Goal: Task Accomplishment & Management: Use online tool/utility

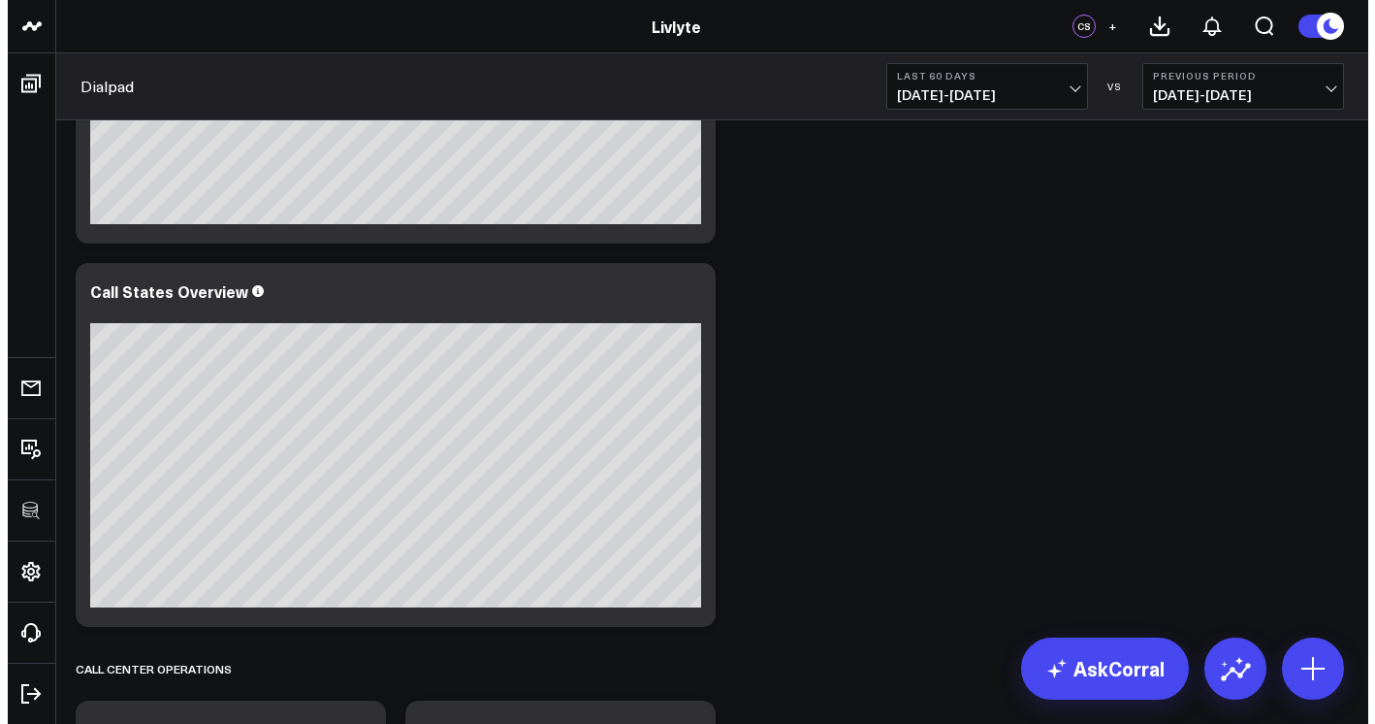
scroll to position [1085, 0]
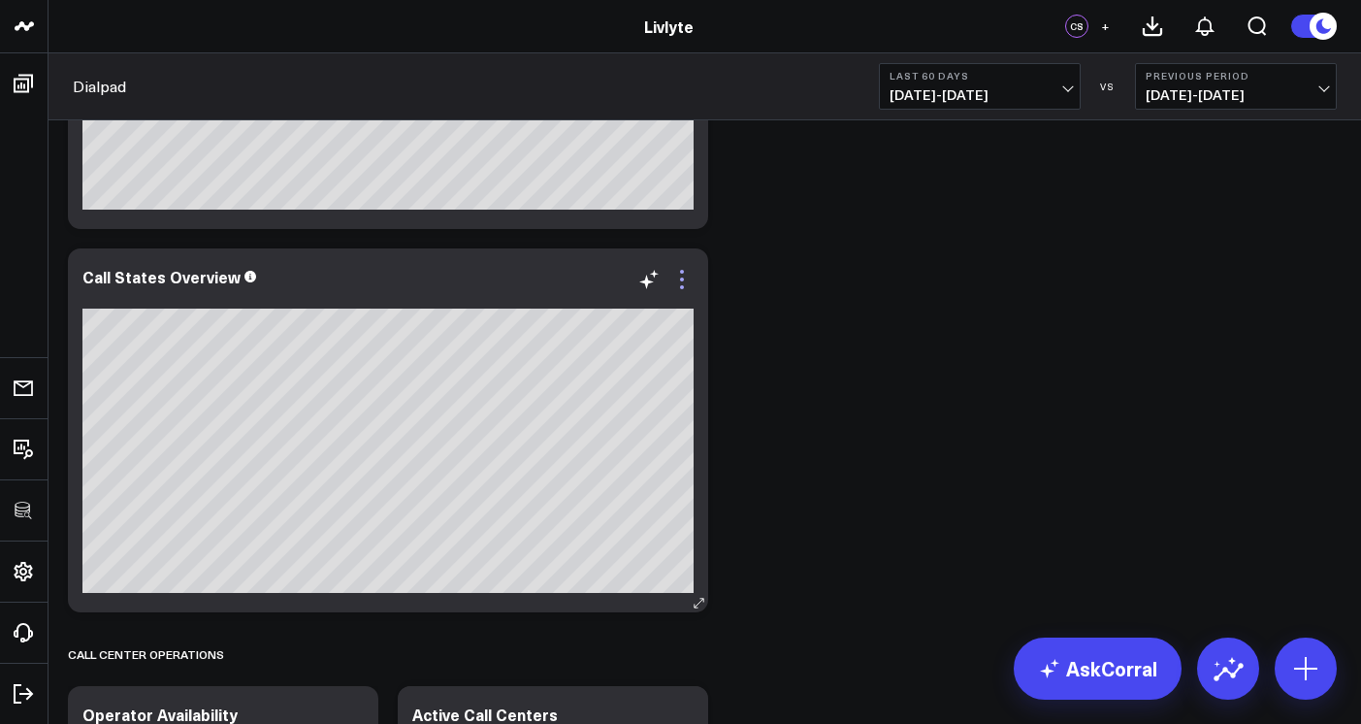
click at [685, 283] on icon at bounding box center [681, 279] width 23 height 23
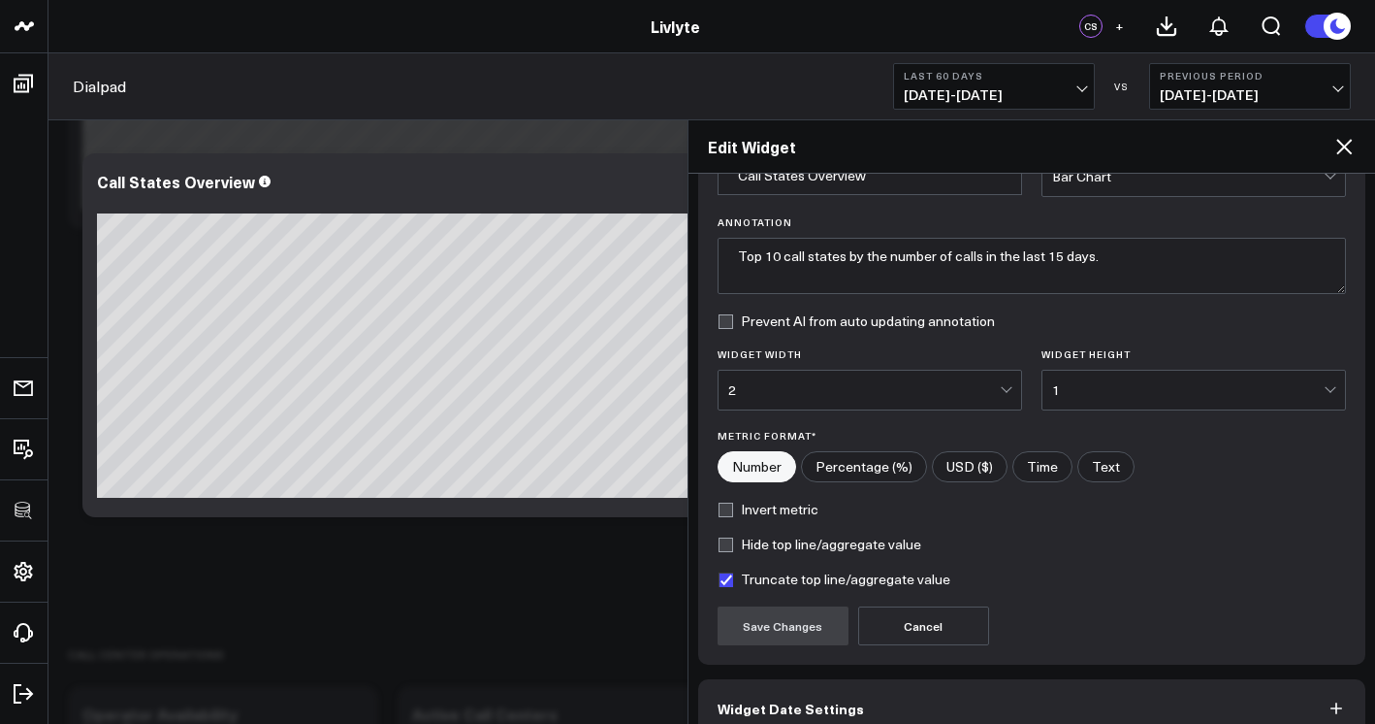
scroll to position [212, 0]
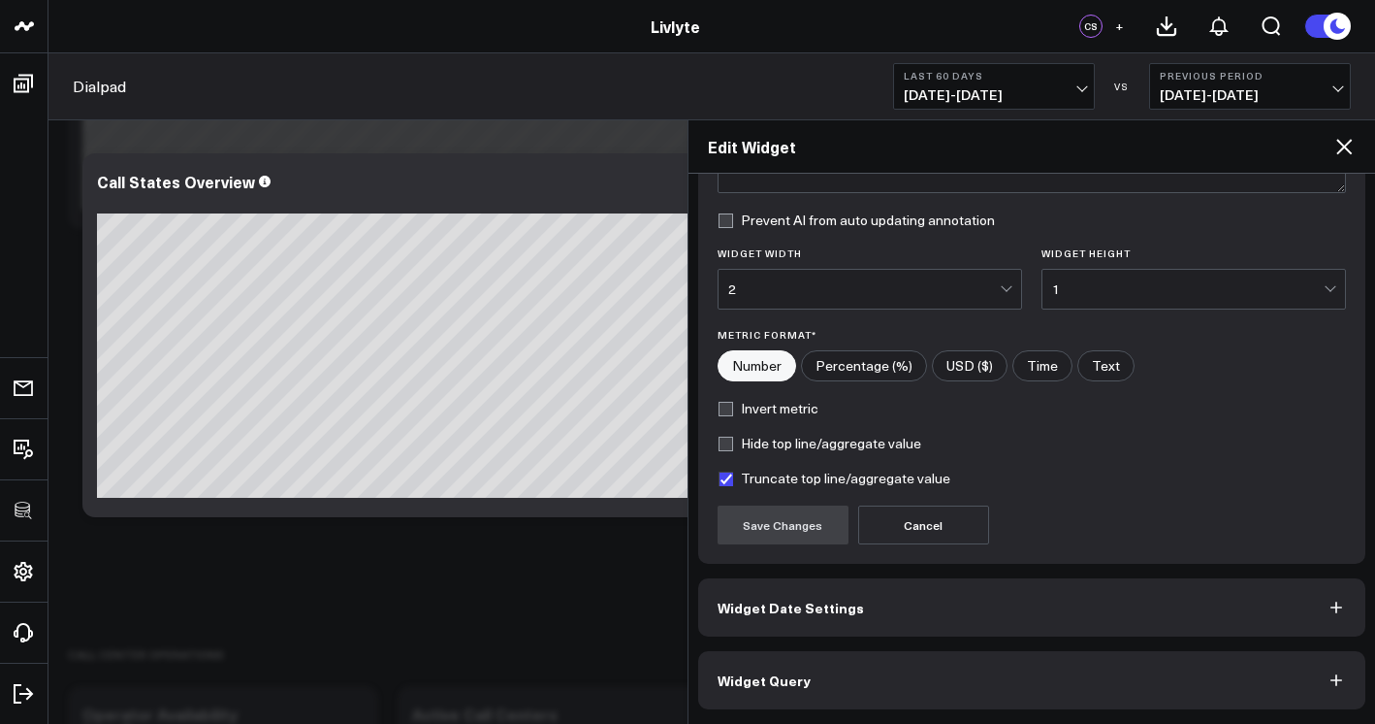
click at [833, 670] on button "Widget Query" at bounding box center [1032, 680] width 668 height 58
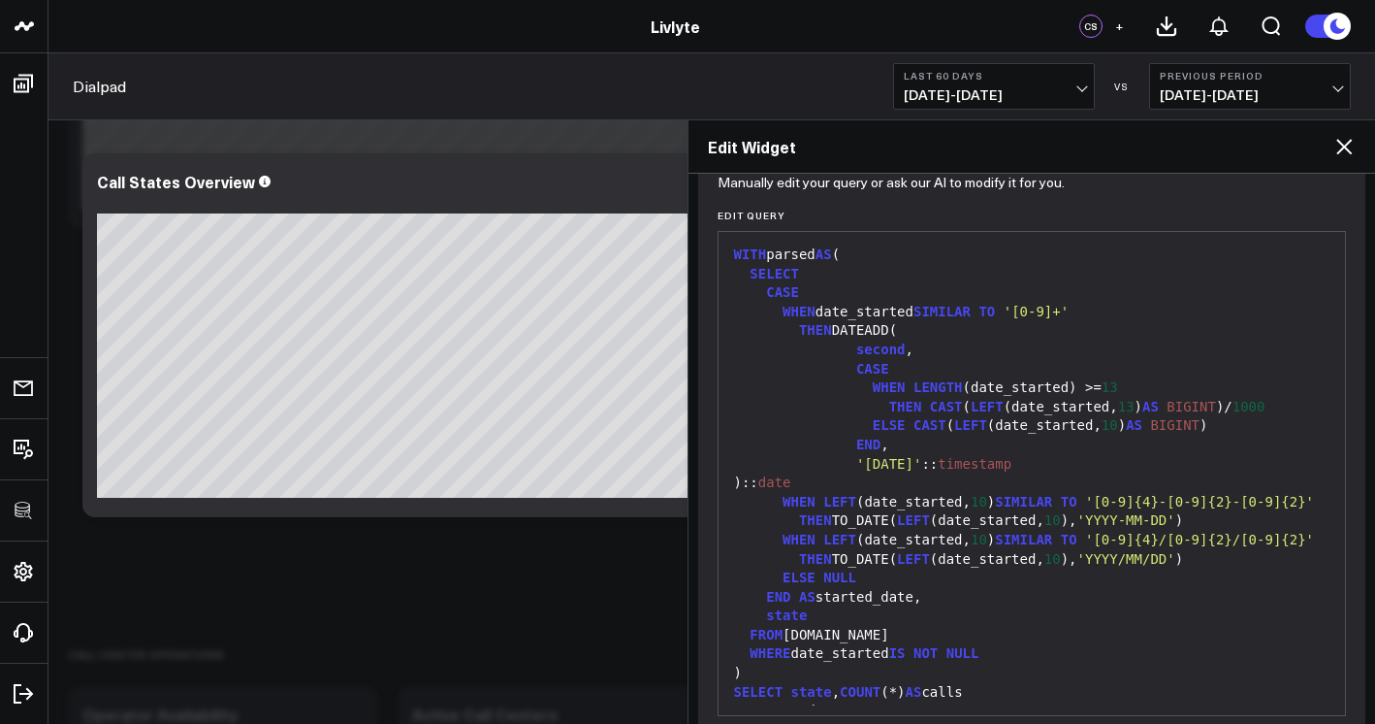
click at [922, 588] on div "ELSE NULL" at bounding box center [1032, 577] width 608 height 19
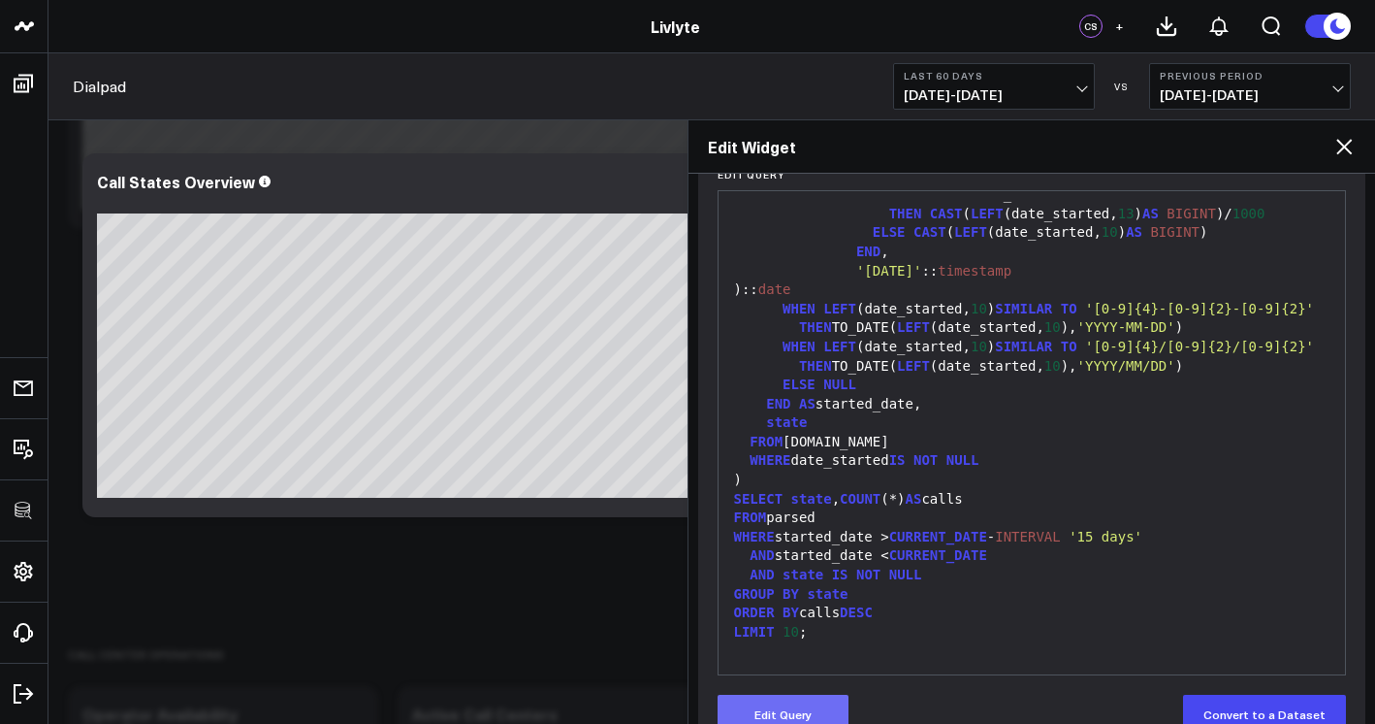
scroll to position [297, 0]
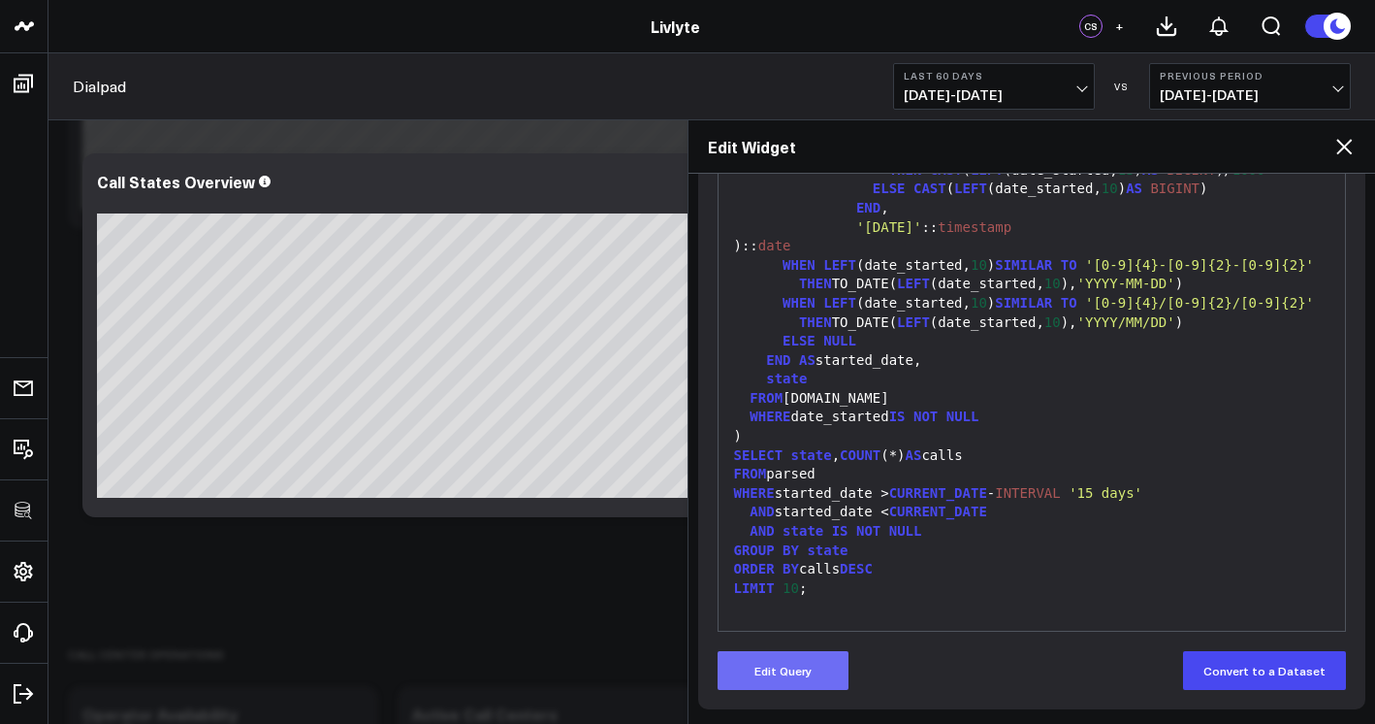
click at [799, 675] on button "Edit Query" at bounding box center [783, 670] width 131 height 39
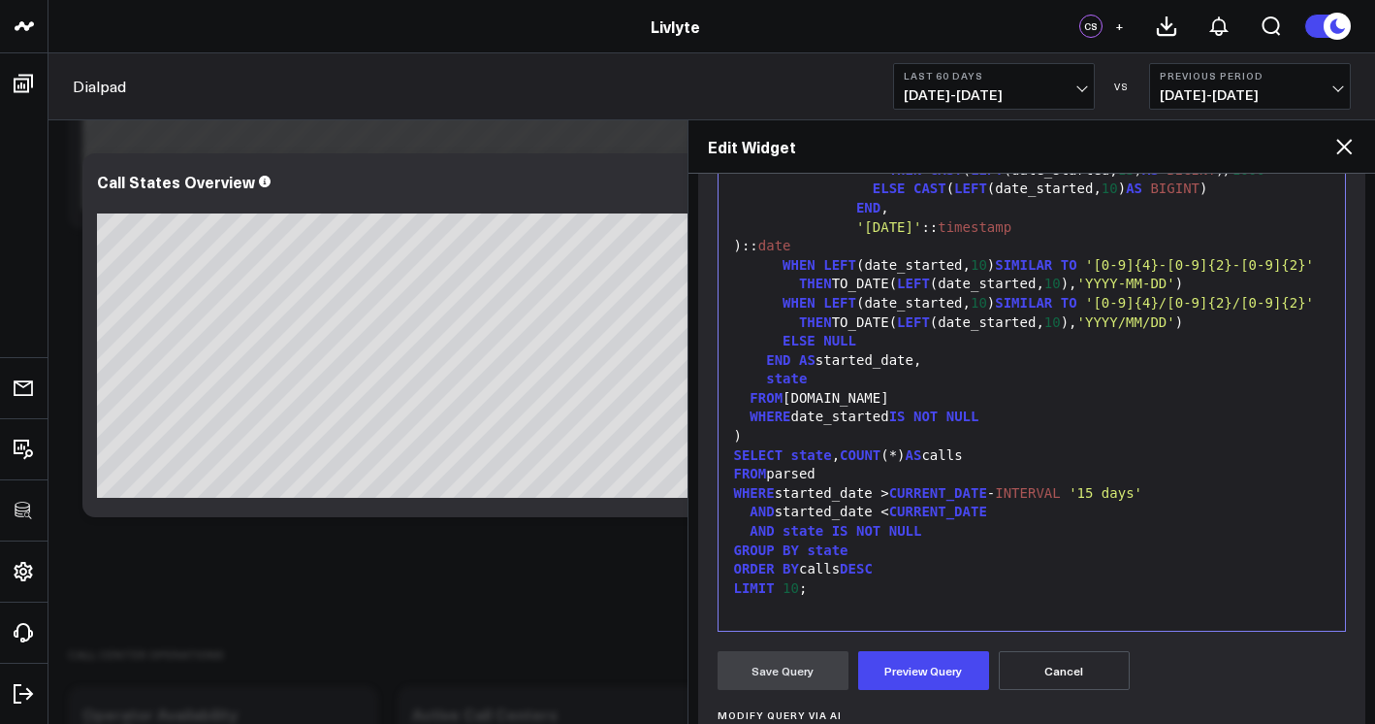
click at [907, 559] on div "GROUP BY state" at bounding box center [1032, 550] width 608 height 19
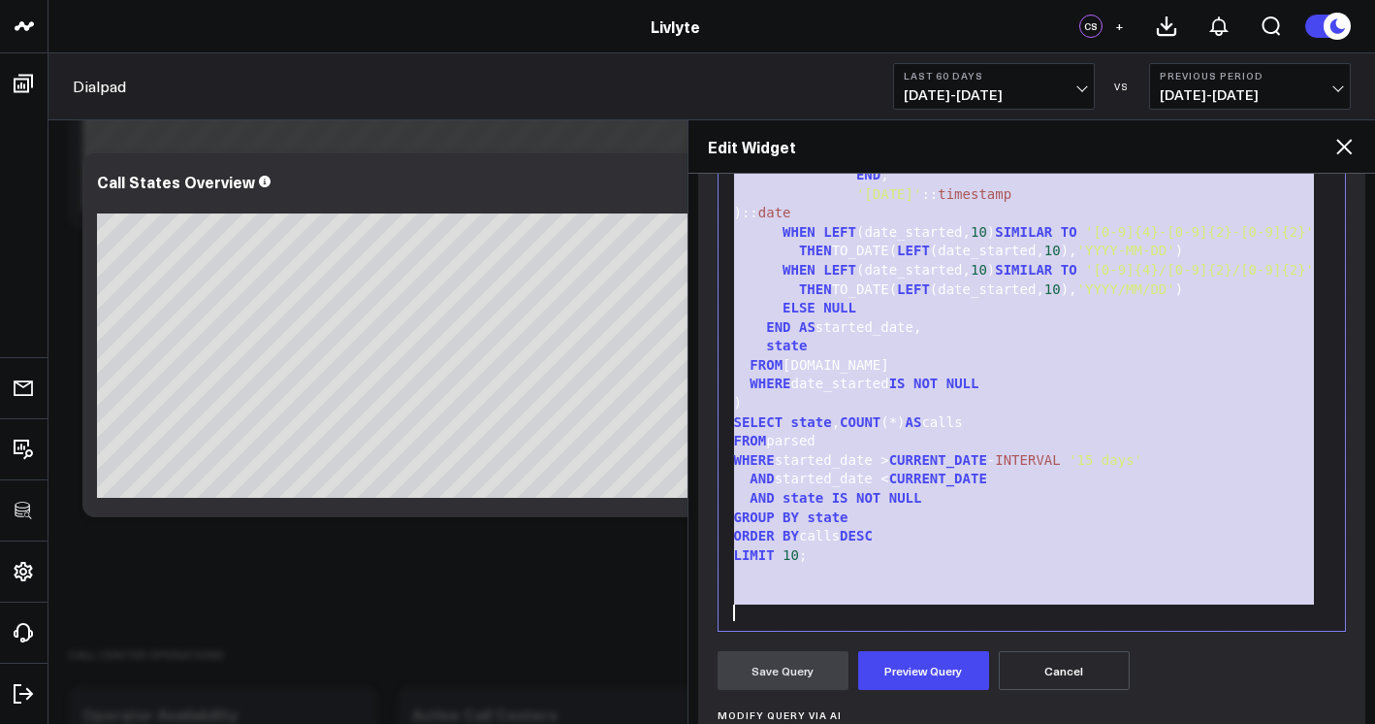
copy div "WITH parsed AS ( SELECT CASE WHEN date_started SIMILAR TO '[0-9]+' THEN DATEADD…"
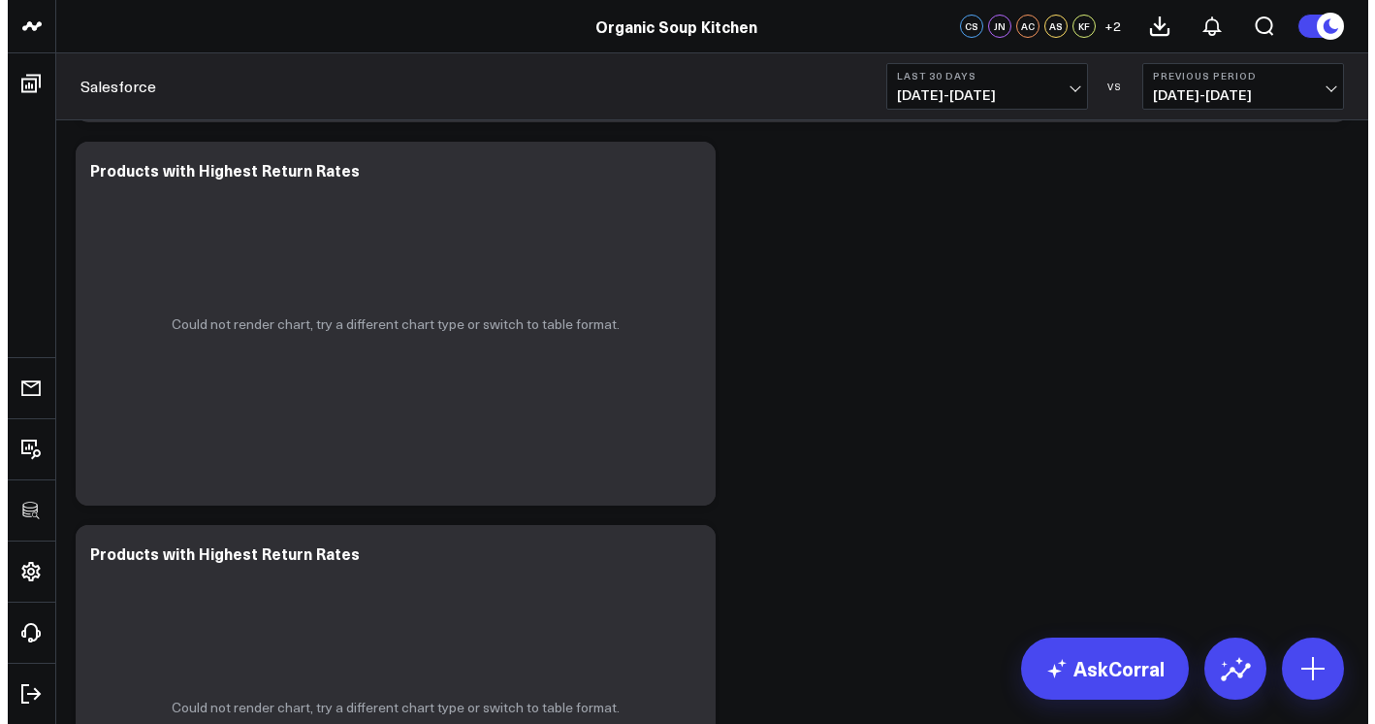
scroll to position [1663, 0]
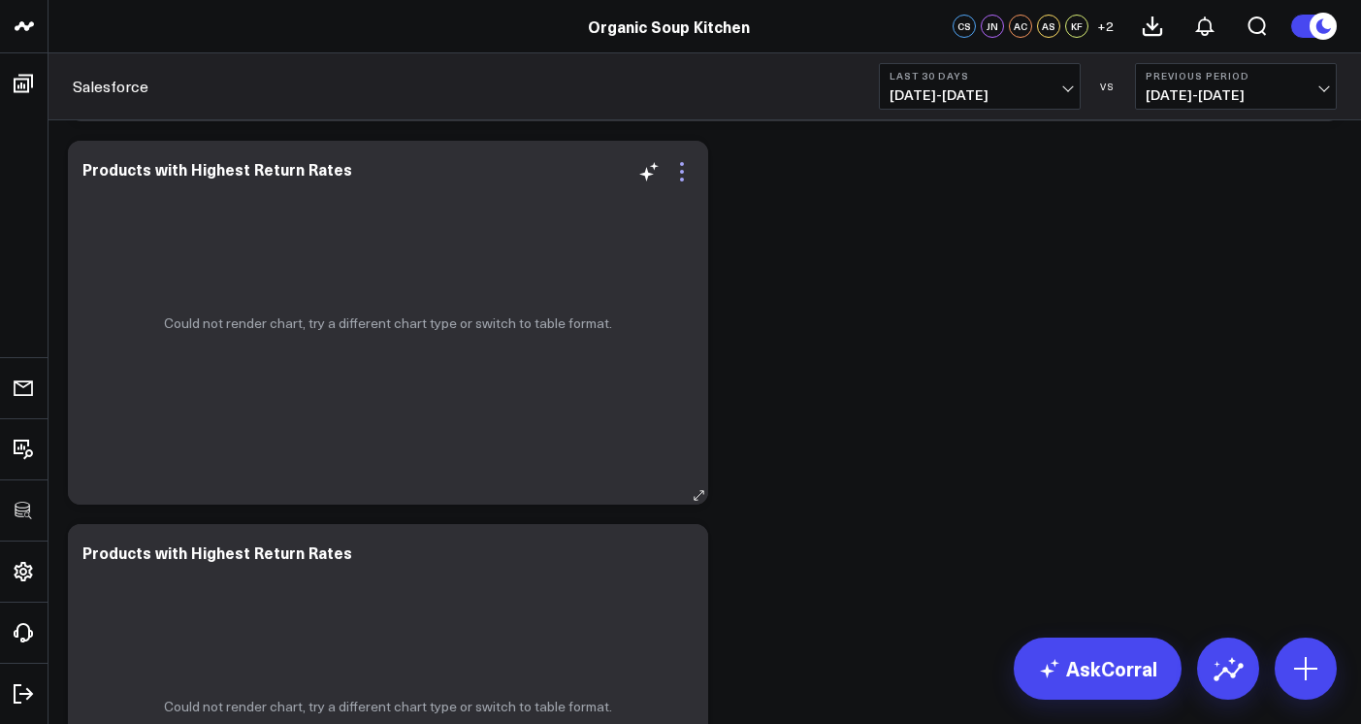
click at [689, 183] on icon at bounding box center [681, 171] width 23 height 23
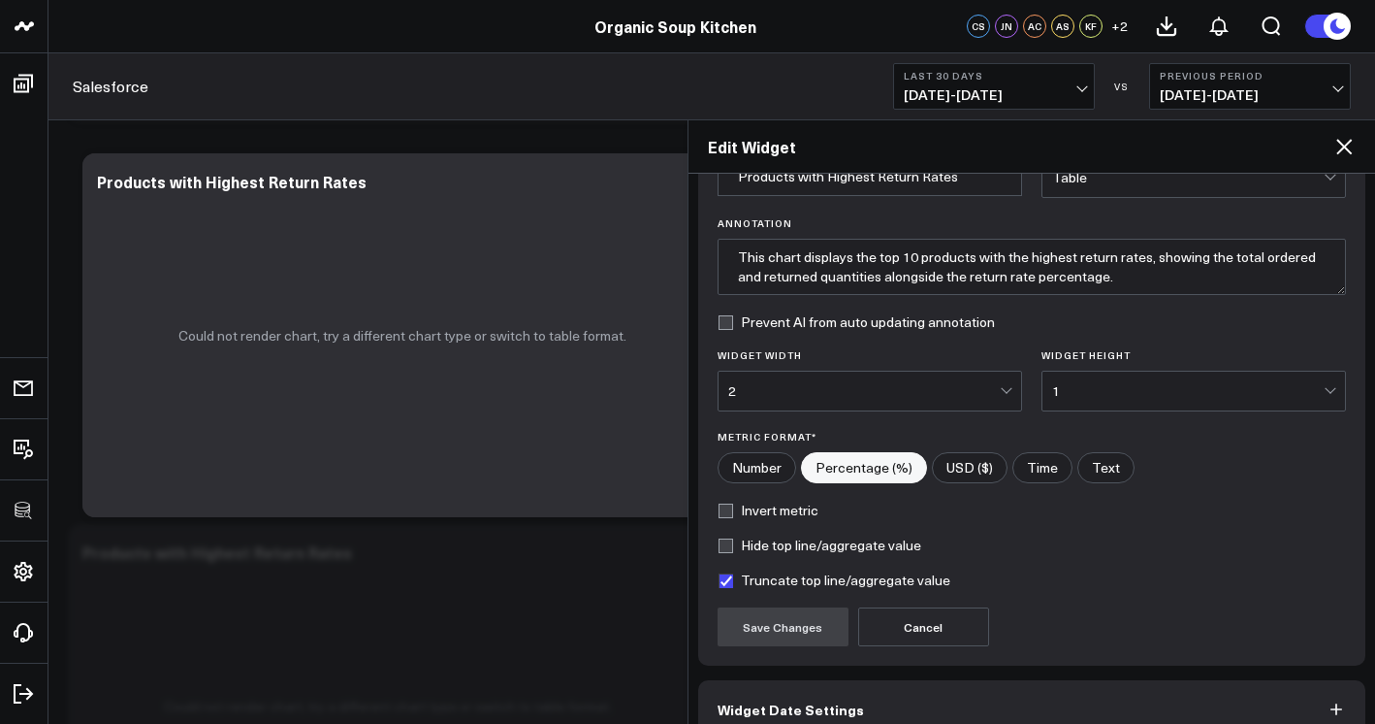
scroll to position [212, 0]
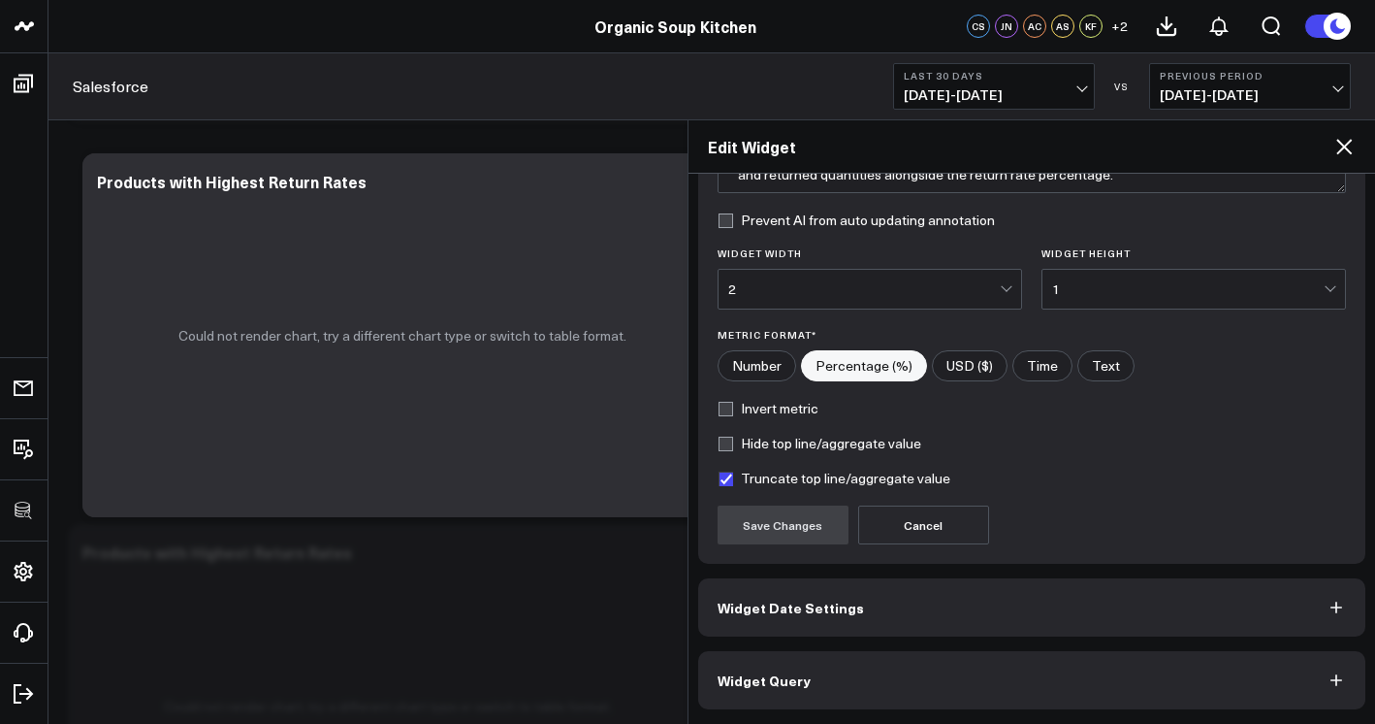
click at [829, 672] on button "Widget Query" at bounding box center [1032, 680] width 668 height 58
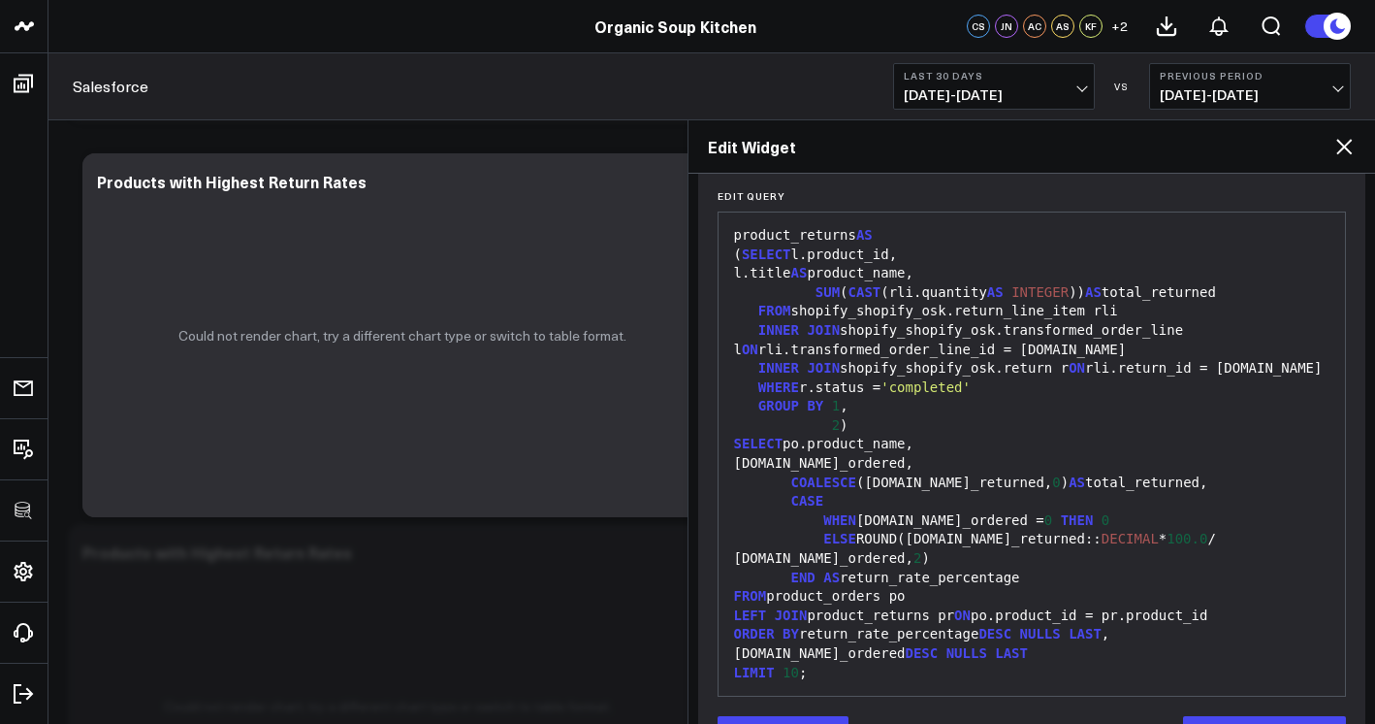
scroll to position [297, 0]
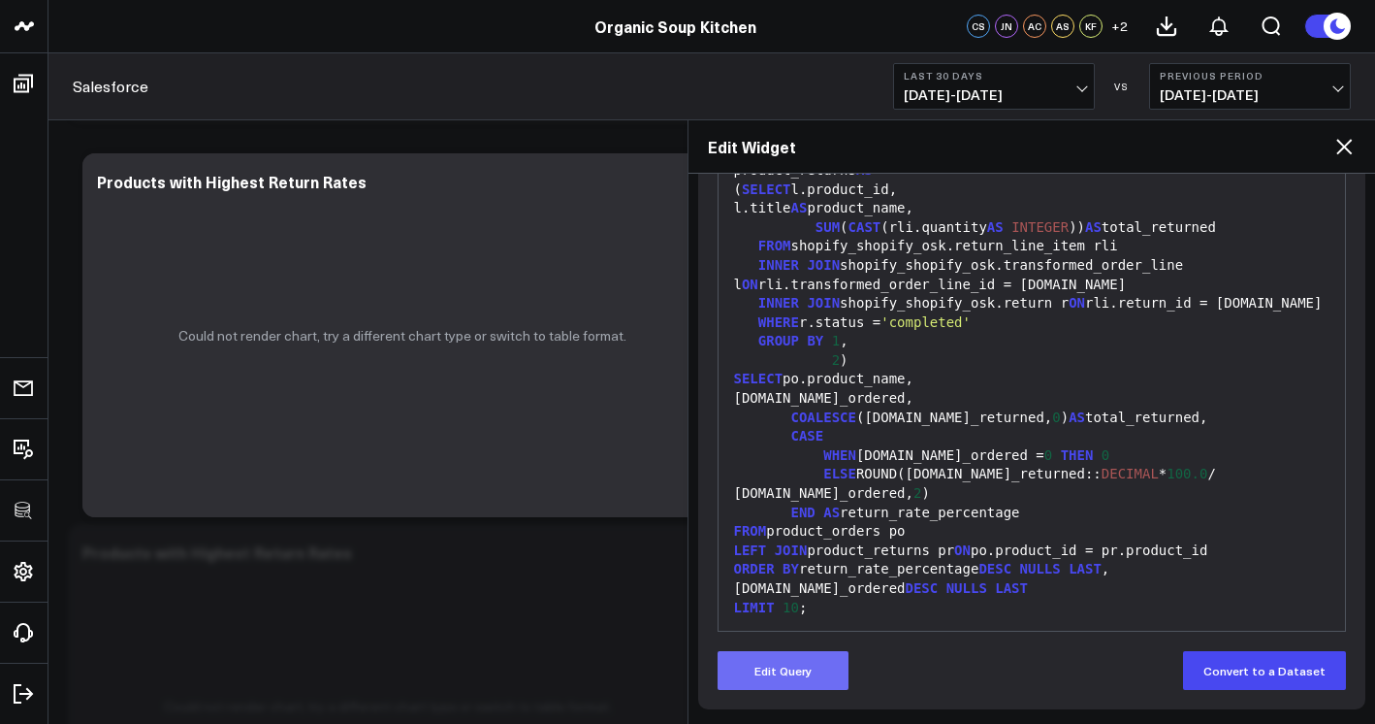
click at [816, 670] on button "Edit Query" at bounding box center [783, 670] width 131 height 39
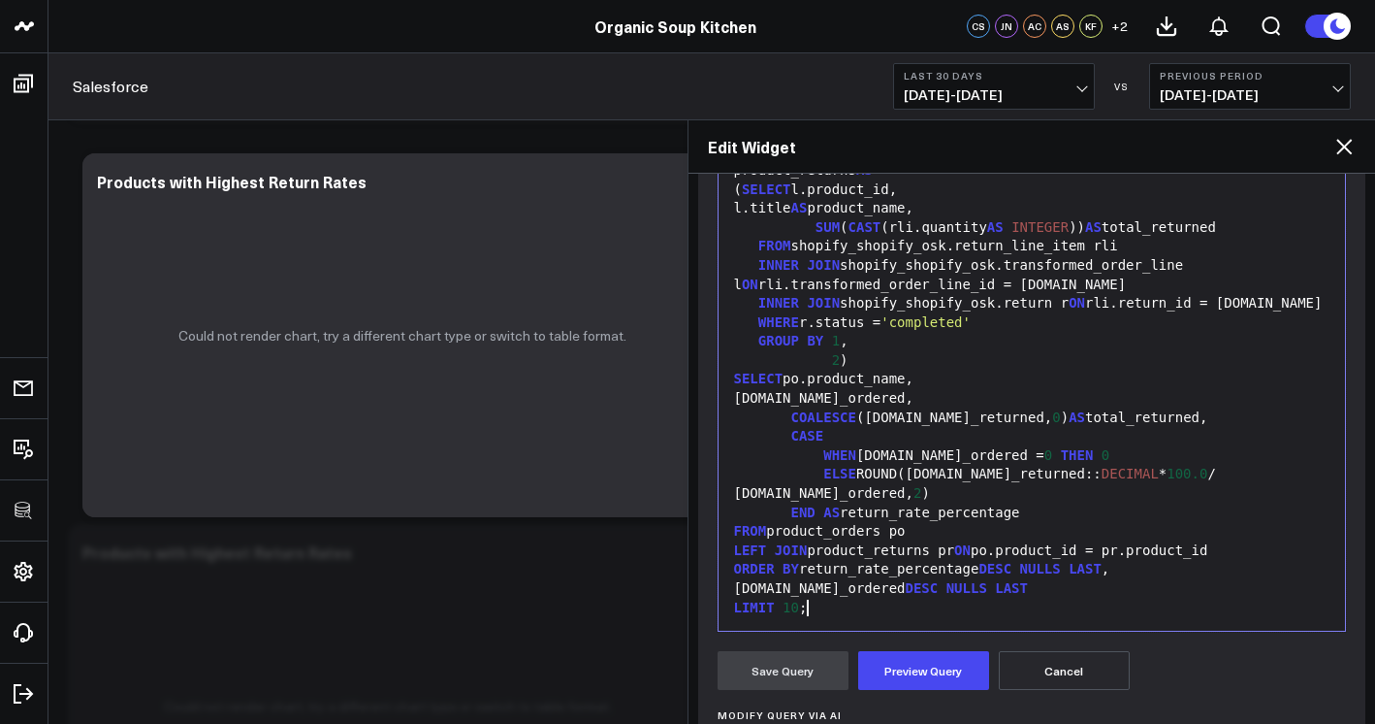
click at [888, 609] on div "LIMIT 10 ;" at bounding box center [1032, 607] width 608 height 19
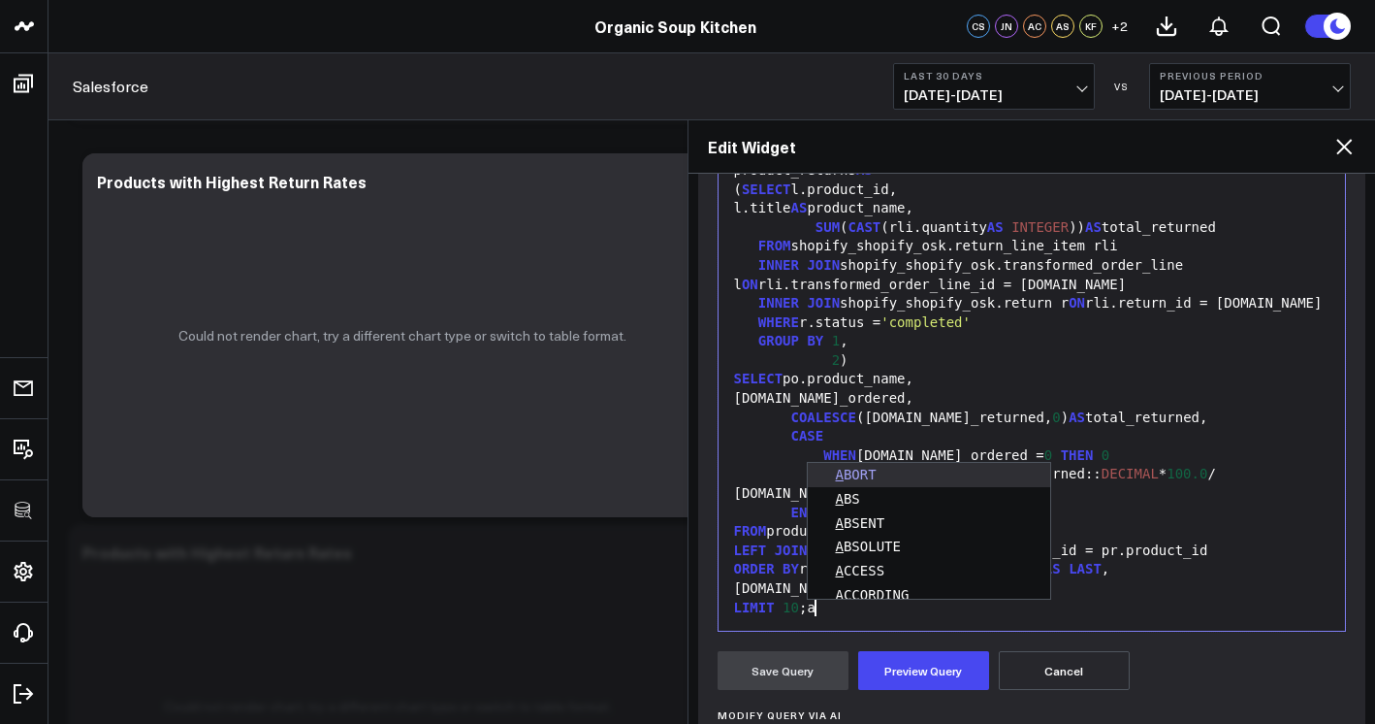
click at [772, 477] on div "ELSE ROUND(pr.total_returned:: DECIMAL * 100.0 / po.total_ordered, 2 )" at bounding box center [1032, 484] width 608 height 38
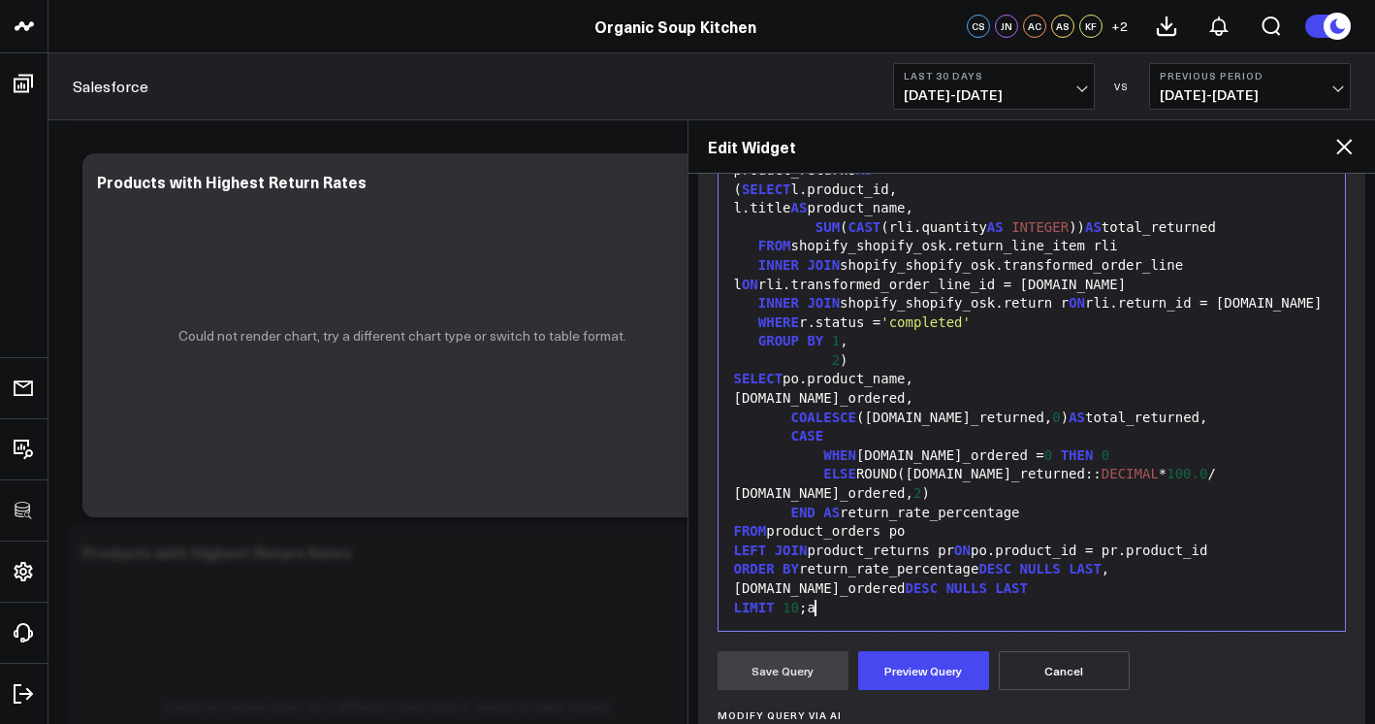
click at [838, 611] on div "LIMIT 10 ;a" at bounding box center [1032, 607] width 608 height 19
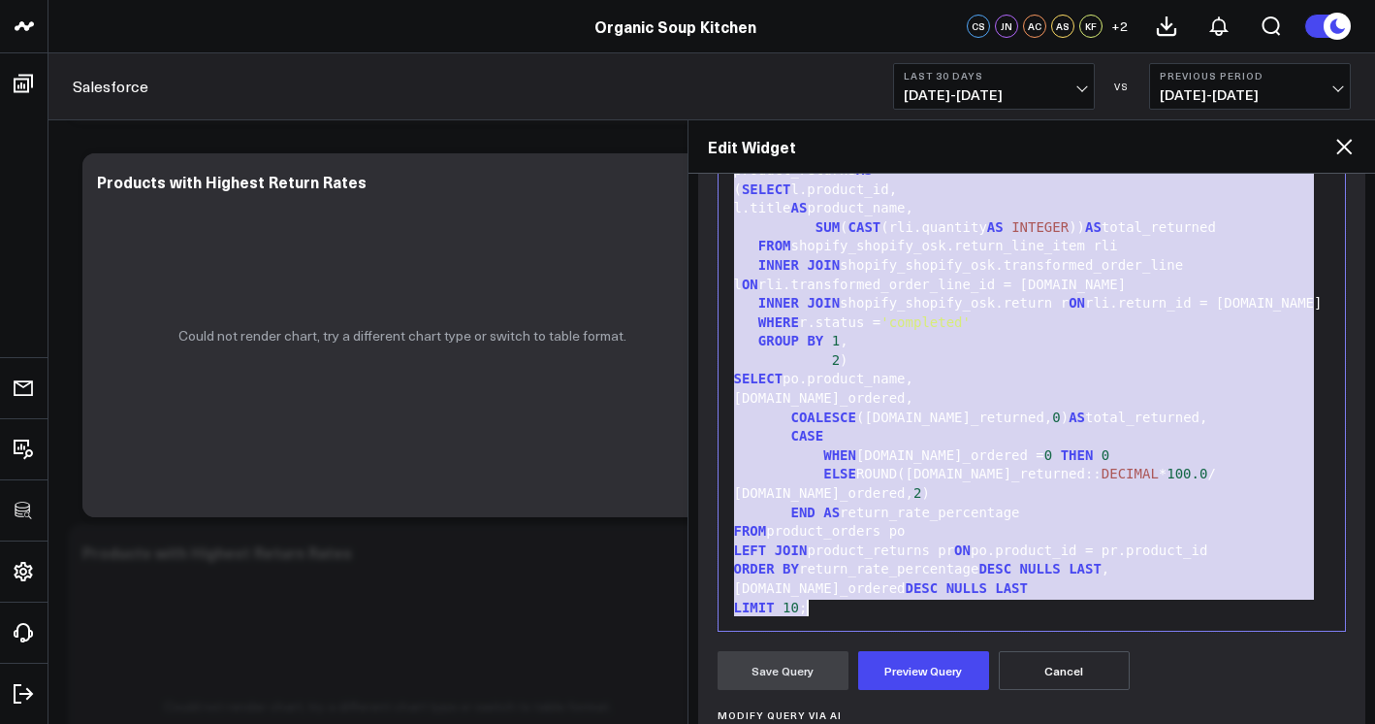
copy div "WITH product_orders AS ( SELECT l.product_id, l.title AS product_name, SUM (l.q…"
click at [1093, 397] on div "po.total_ordered," at bounding box center [1032, 398] width 608 height 19
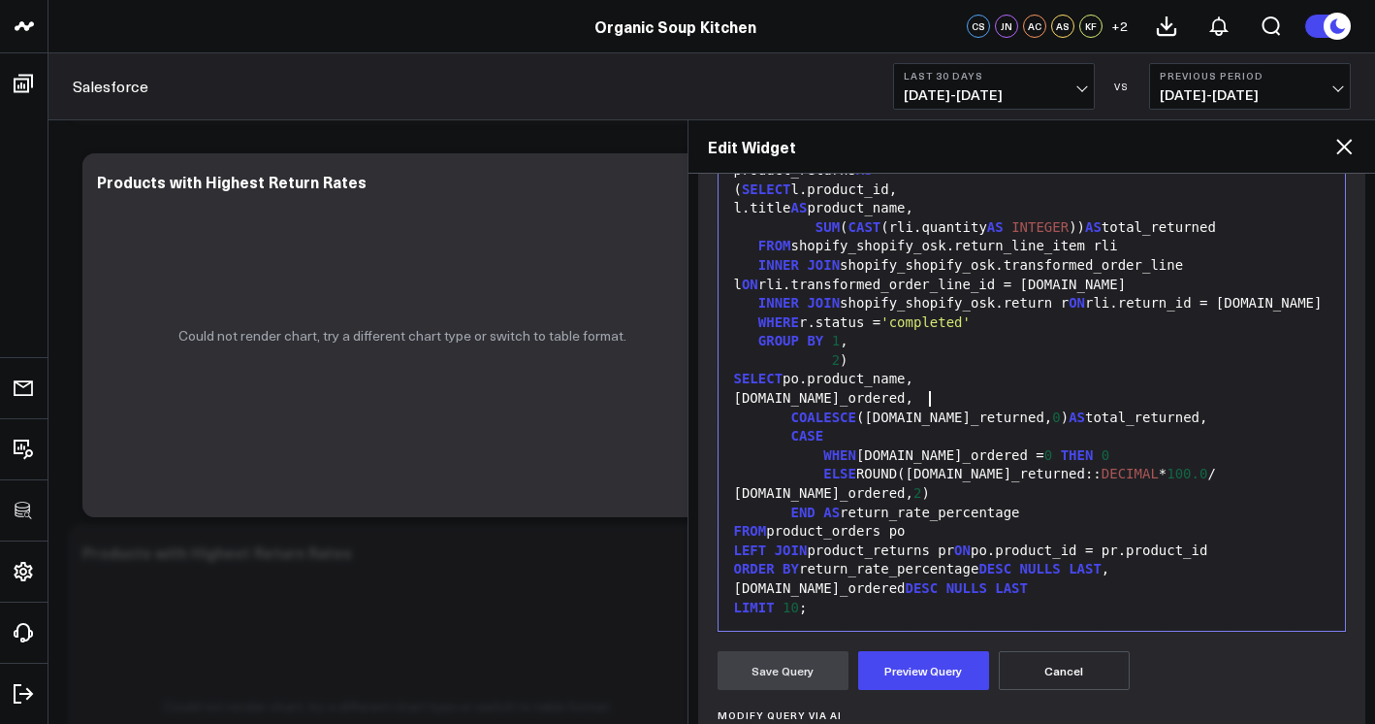
click at [1093, 396] on div "po.total_ordered," at bounding box center [1032, 398] width 608 height 19
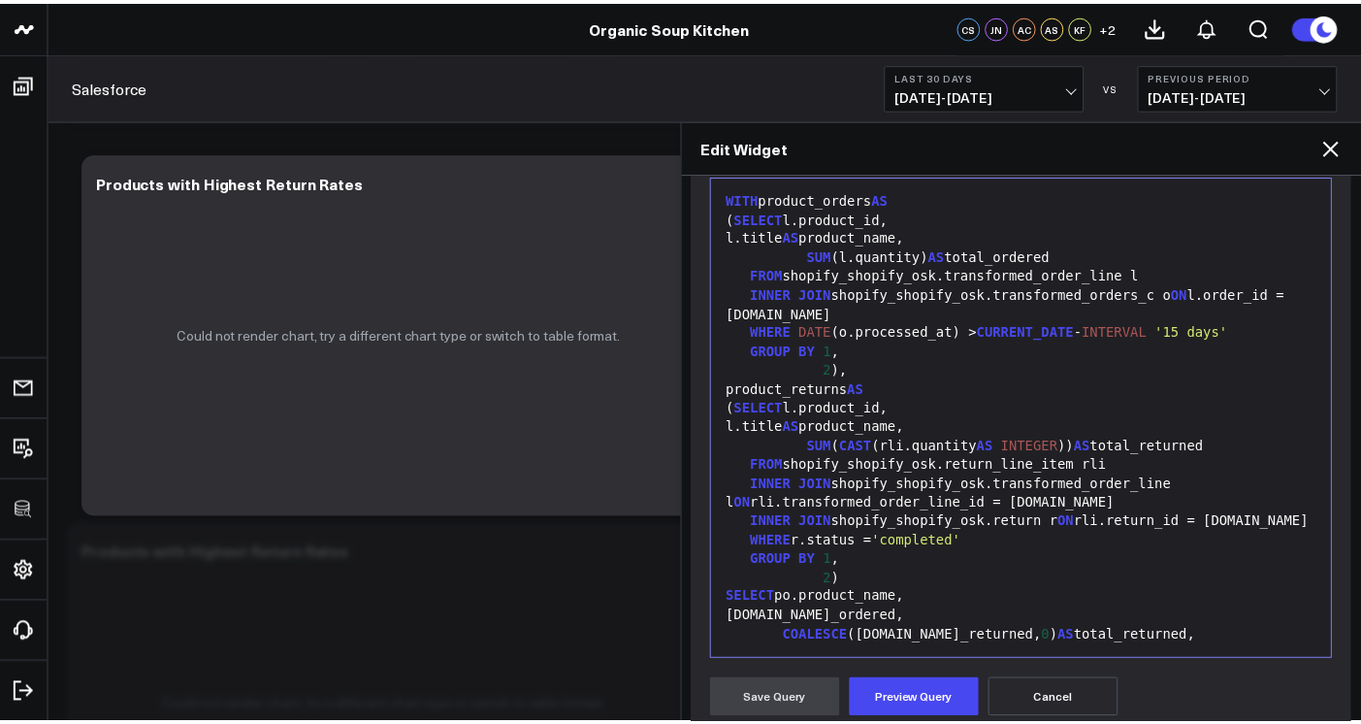
scroll to position [249, 0]
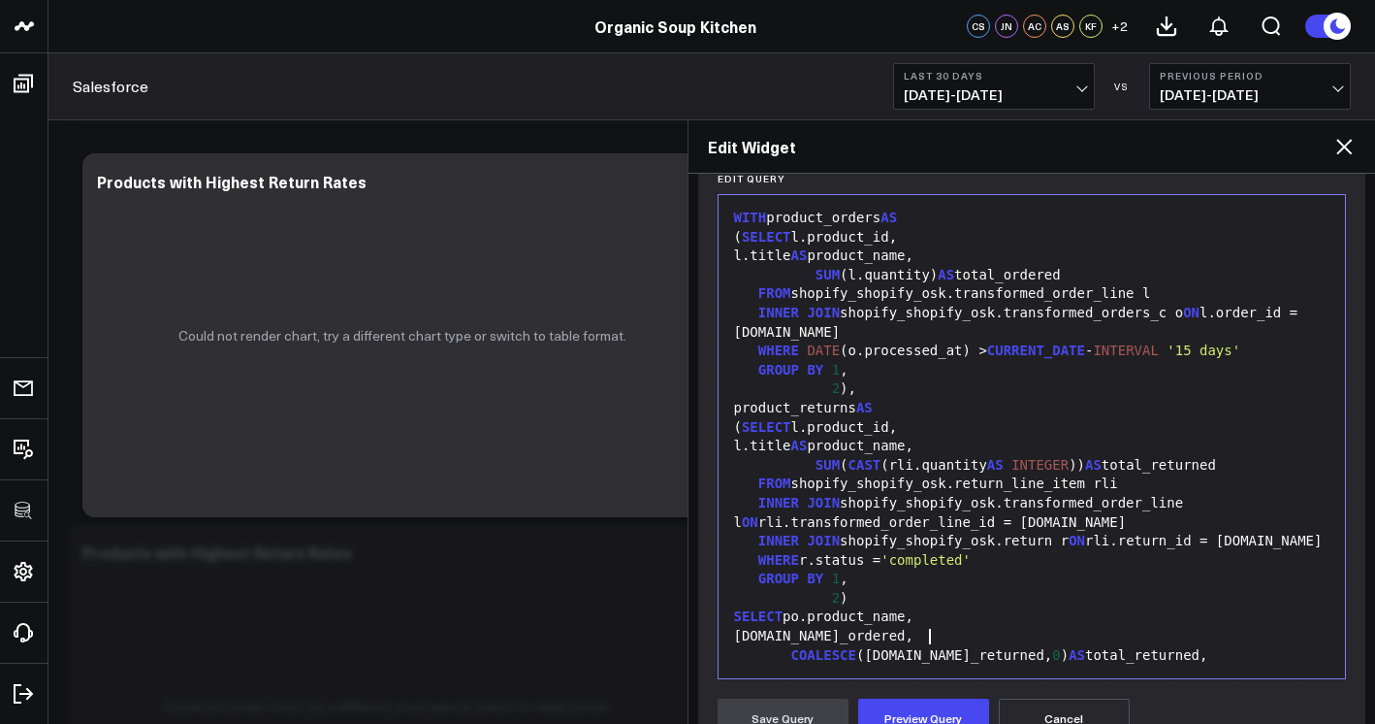
click at [1338, 145] on icon at bounding box center [1344, 146] width 23 height 23
